Goal: Task Accomplishment & Management: Manage account settings

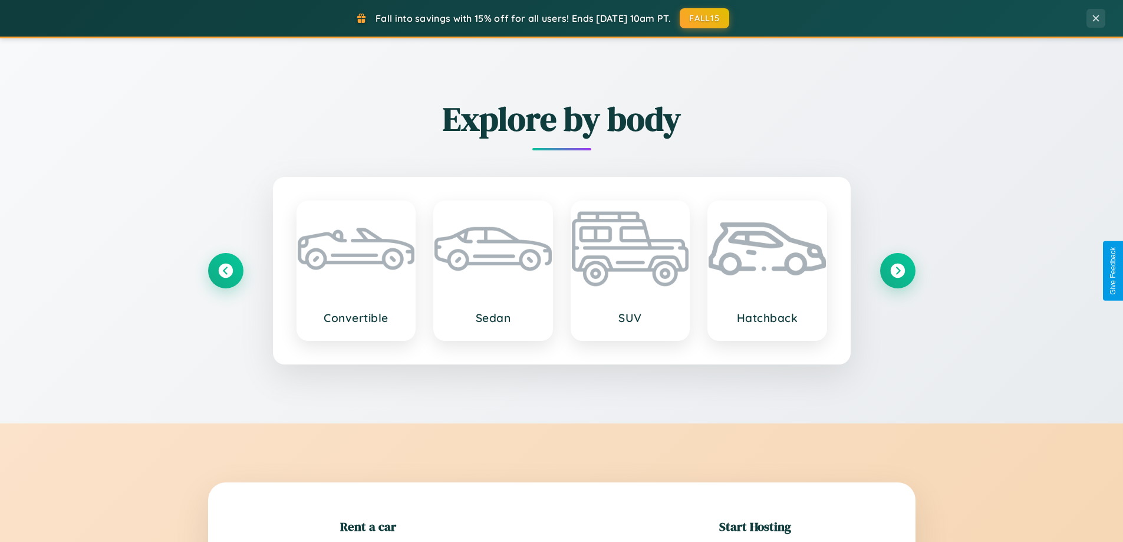
scroll to position [255, 0]
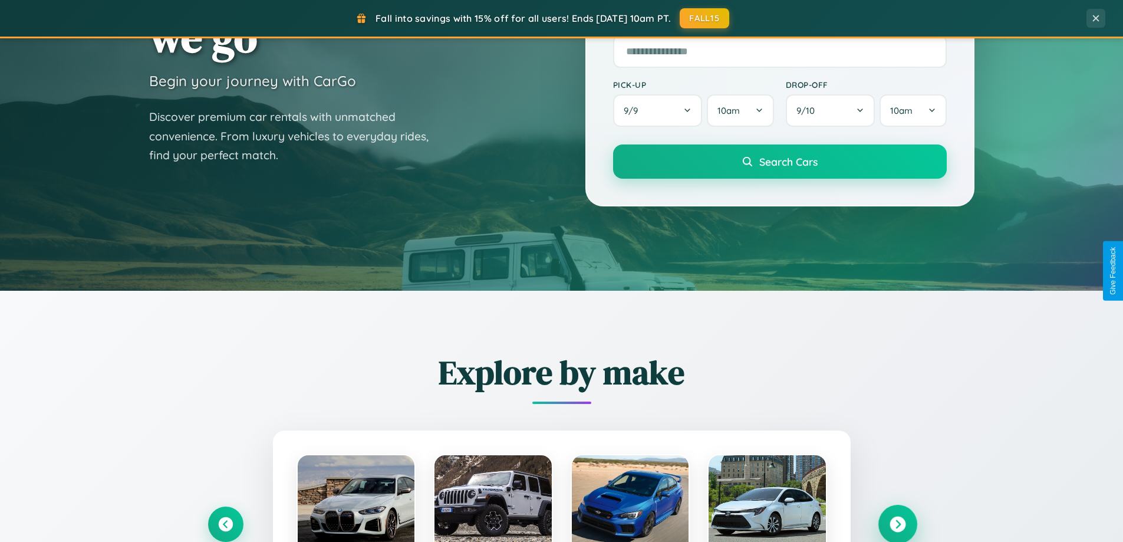
click at [897, 524] on icon at bounding box center [898, 524] width 16 height 16
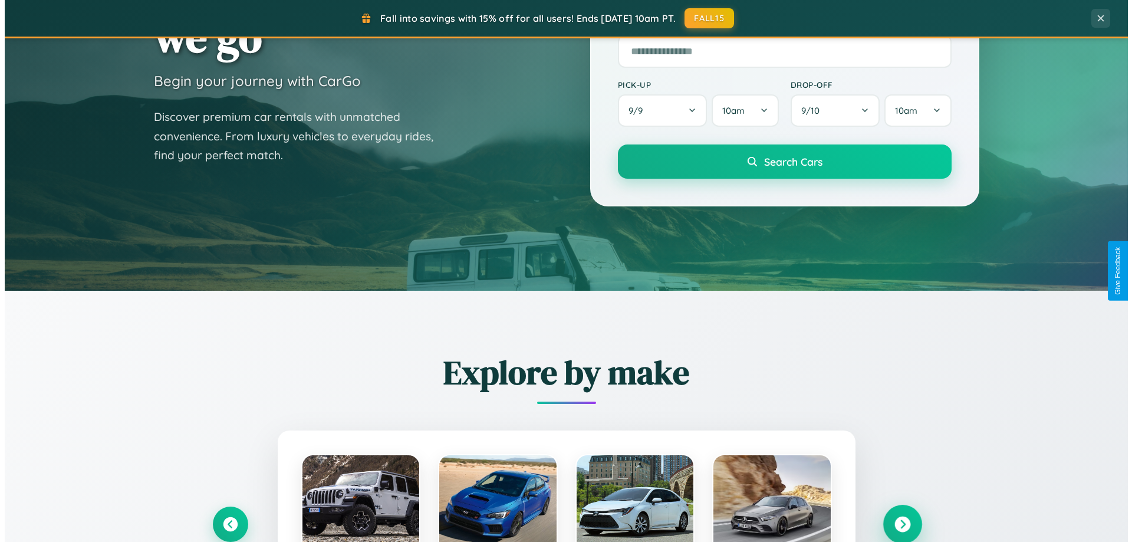
scroll to position [0, 0]
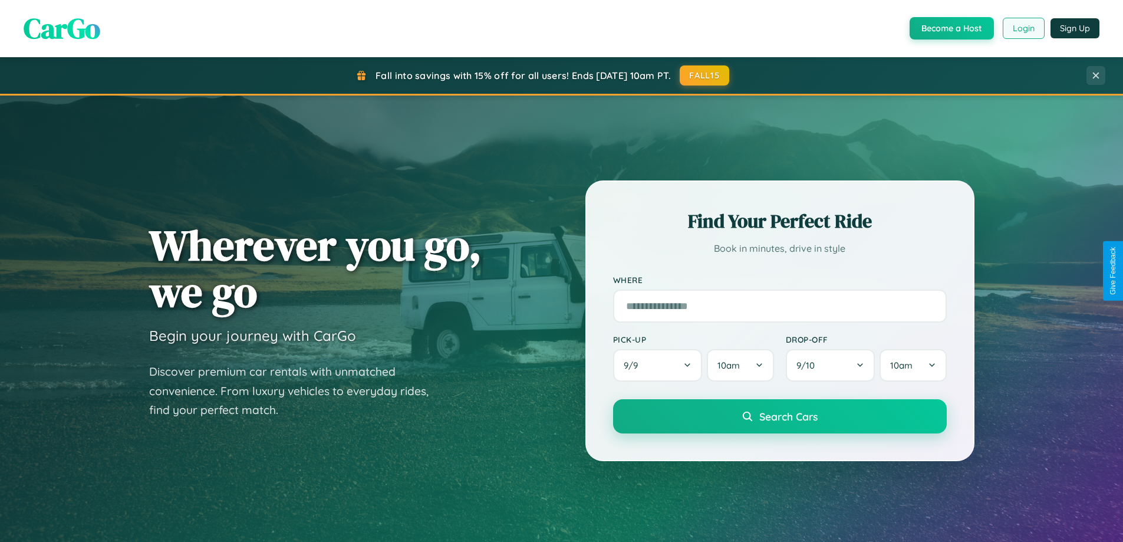
click at [1023, 28] on button "Login" at bounding box center [1024, 28] width 42 height 21
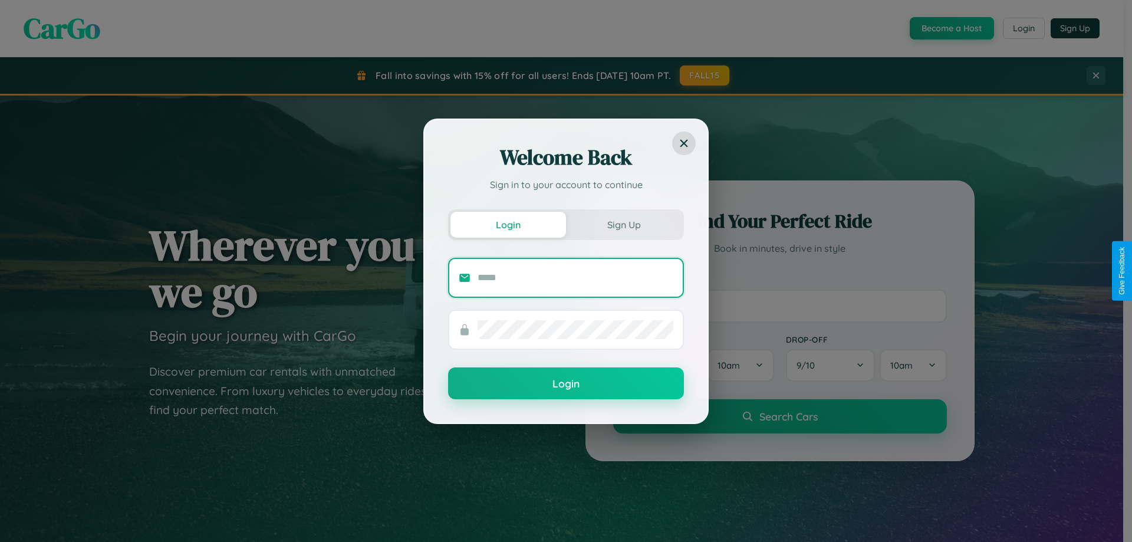
click at [575, 277] on input "text" at bounding box center [575, 277] width 196 height 19
type input "**********"
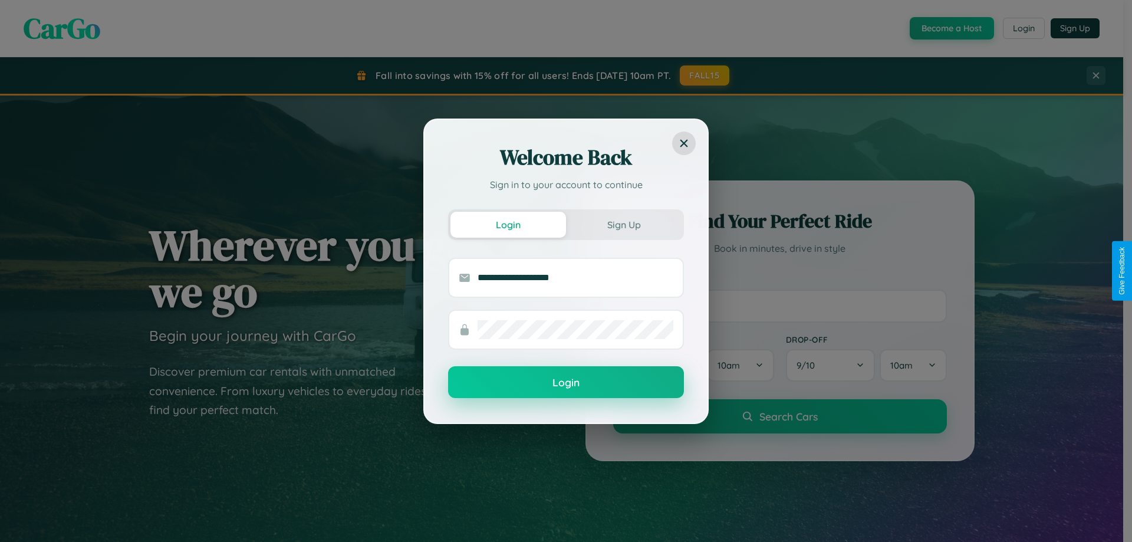
click at [566, 383] on button "Login" at bounding box center [566, 382] width 236 height 32
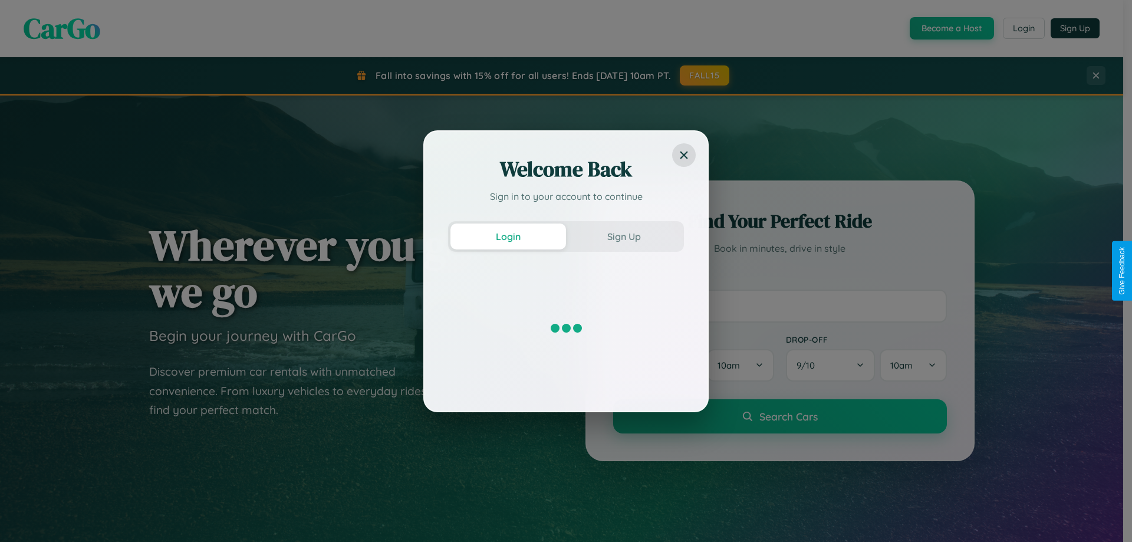
click at [705, 75] on div "Welcome Back Sign in to your account to continue Login Sign Up" at bounding box center [566, 271] width 1132 height 542
